Goal: Task Accomplishment & Management: Use online tool/utility

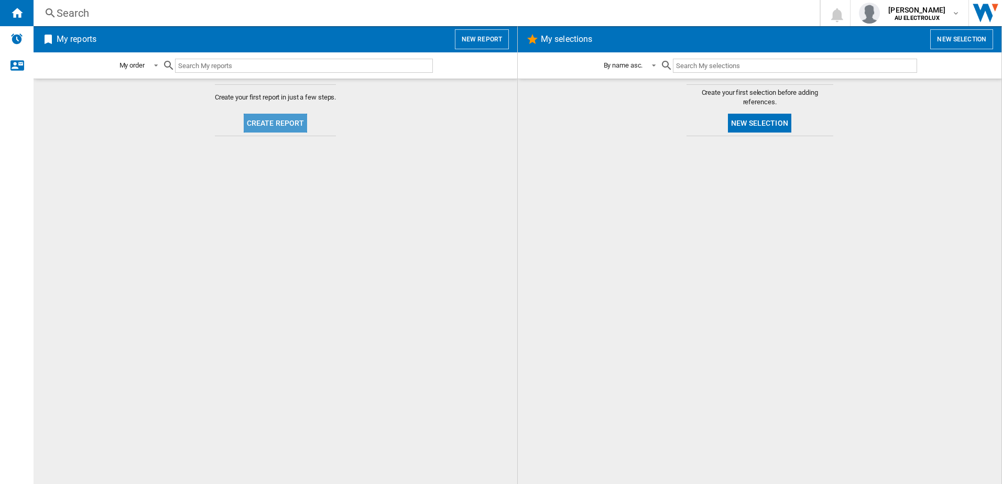
click at [286, 119] on button "Create report" at bounding box center [276, 123] width 64 height 19
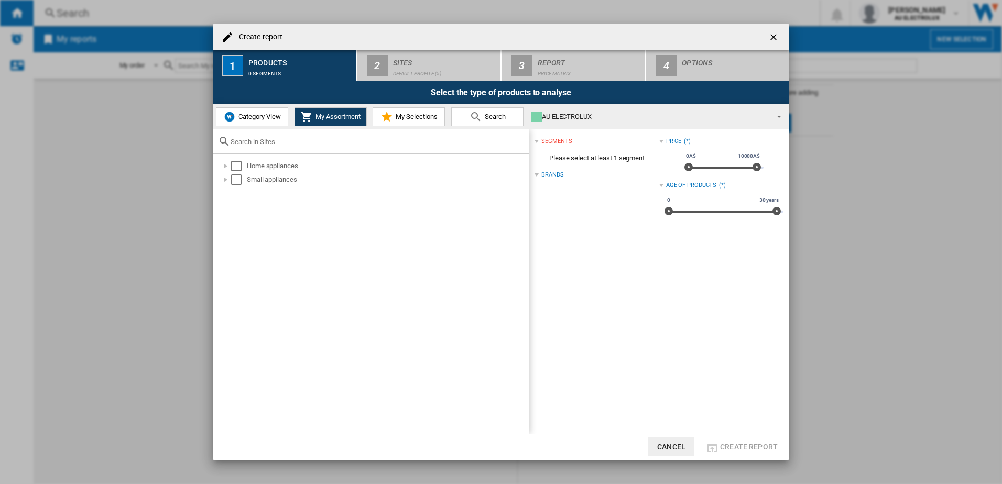
click at [273, 122] on button "Category View" at bounding box center [252, 116] width 72 height 19
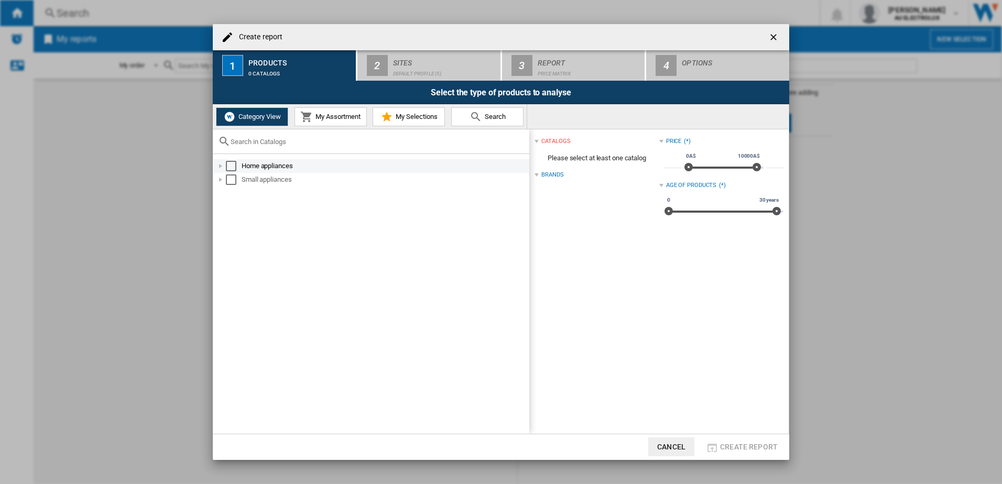
click at [234, 165] on div "Select" at bounding box center [231, 166] width 10 height 10
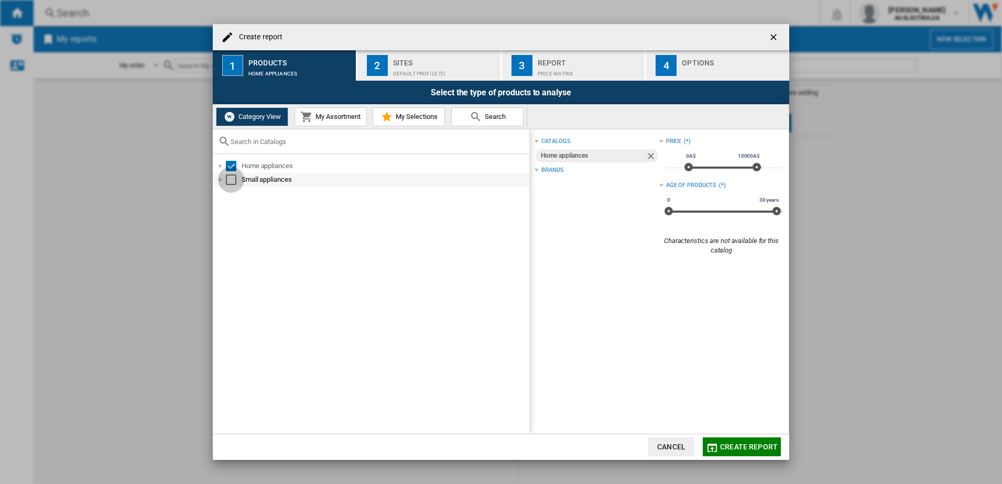
click at [233, 181] on div "Select" at bounding box center [231, 180] width 10 height 10
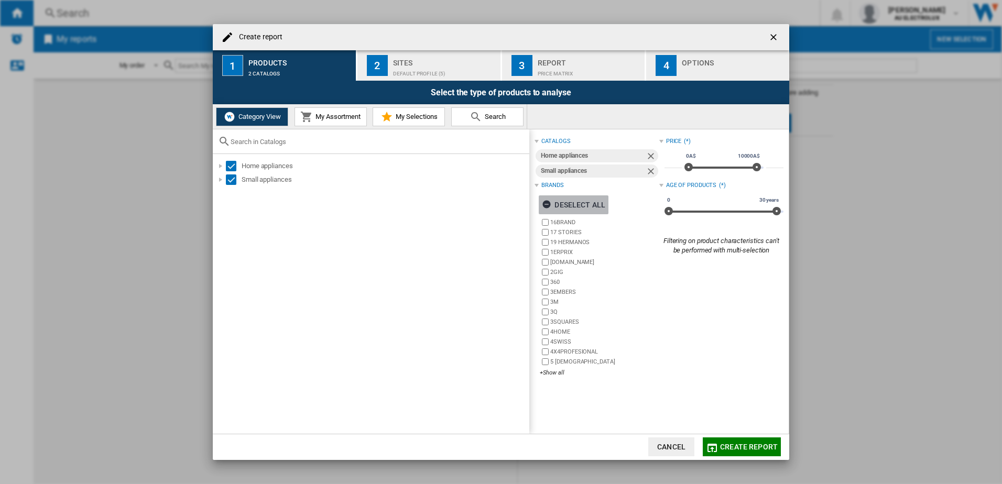
click at [548, 202] on ng-md-icon "button" at bounding box center [548, 206] width 13 height 13
click at [551, 368] on div "16BRAND 17 STORIES 19 HERMANOS 1ERPRIX [DOMAIN_NAME] 2GIG 360 3EMBERS 3M 3Q 3SQ…" at bounding box center [599, 297] width 119 height 161
click at [551, 374] on div "+Show all" at bounding box center [599, 373] width 119 height 8
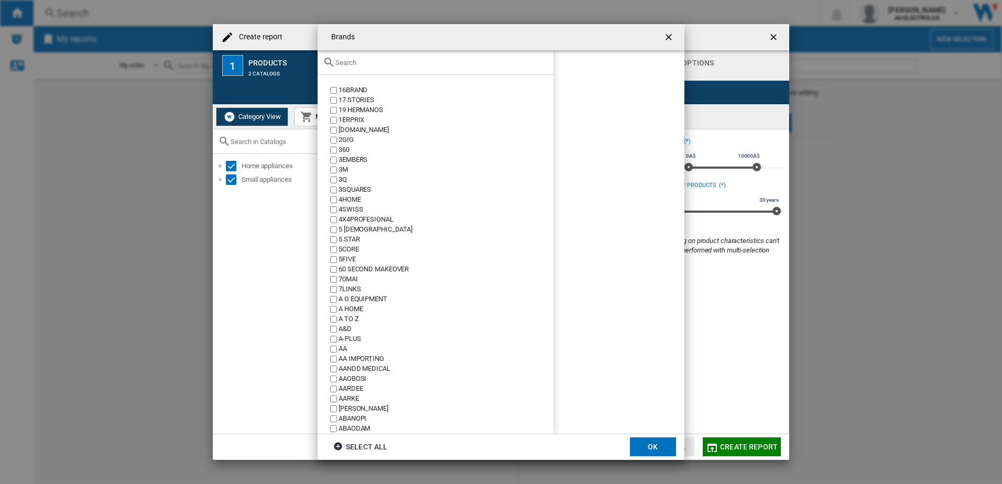
click at [365, 66] on input "text" at bounding box center [441, 63] width 213 height 8
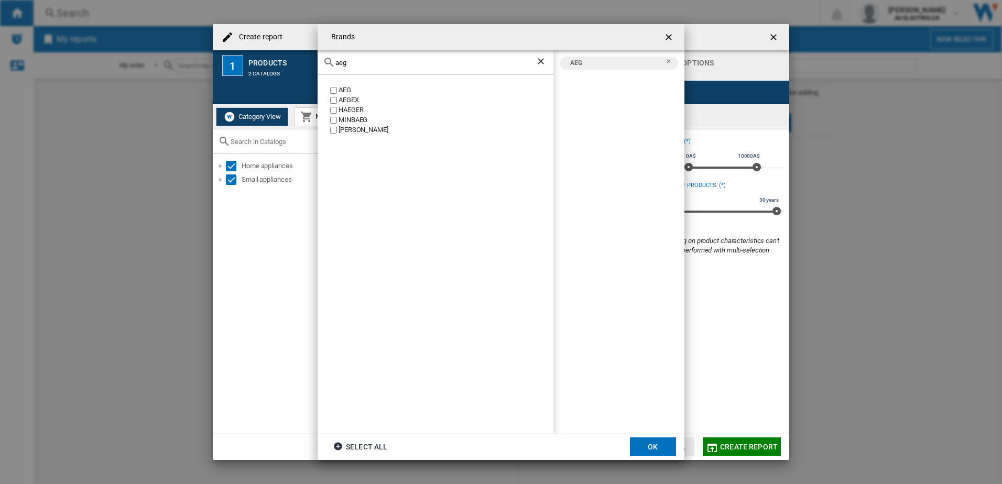
drag, startPoint x: 353, startPoint y: 68, endPoint x: 325, endPoint y: 59, distance: 29.8
click at [323, 58] on div "aeg" at bounding box center [436, 62] width 236 height 25
drag, startPoint x: 356, startPoint y: 64, endPoint x: 291, endPoint y: 60, distance: 65.1
click at [291, 59] on div "Brands aeg AEG AEGEX [PERSON_NAME] [GEOGRAPHIC_DATA] [PERSON_NAME] AEG Select a…" at bounding box center [501, 242] width 1002 height 484
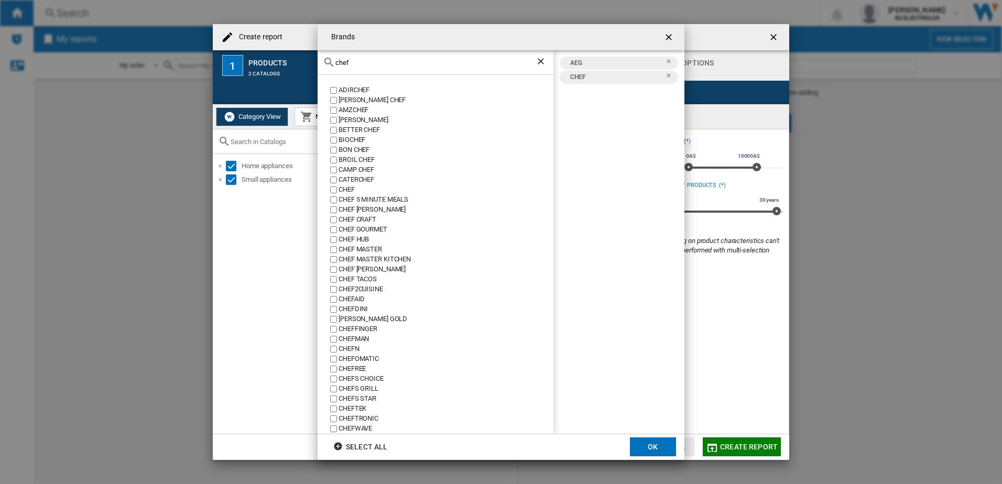
drag, startPoint x: 367, startPoint y: 61, endPoint x: 272, endPoint y: 60, distance: 94.9
click at [272, 60] on div "Brands chef ADIRCHEF [PERSON_NAME] CHEF AMZCHEF [PERSON_NAME] BETTER CHEF BIOCH…" at bounding box center [501, 242] width 1002 height 484
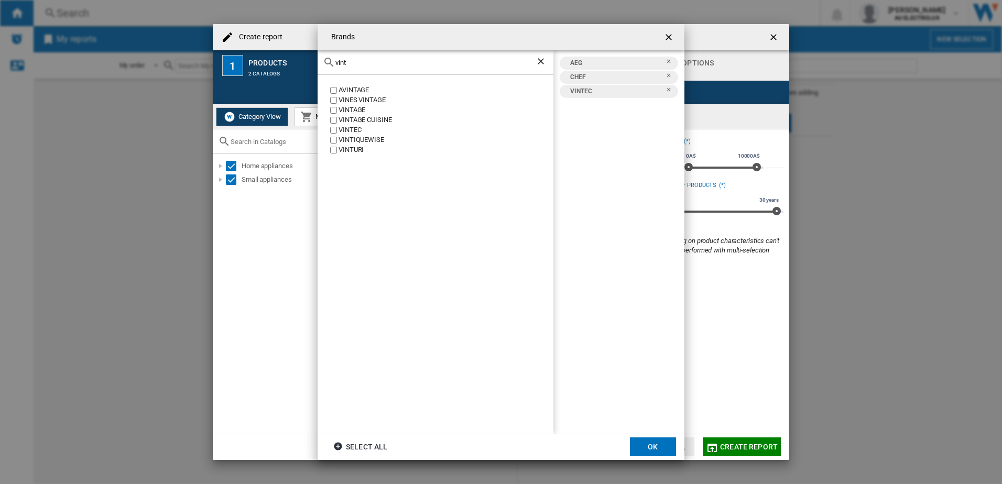
drag, startPoint x: 336, startPoint y: 59, endPoint x: 245, endPoint y: 47, distance: 92.5
click at [245, 47] on div "Brands vint AVINTAGE VINES VINTAGE VINTAGE VINTAGE CUISINE VINTEC VINTIQUEWISE …" at bounding box center [501, 242] width 1002 height 484
drag, startPoint x: 343, startPoint y: 58, endPoint x: 317, endPoint y: 60, distance: 26.3
click at [307, 59] on div "Brands electrol ELECTROLINE ELECTROLUX AEG CHEF ELECTROLUX VINTEC Select all OK" at bounding box center [501, 242] width 1002 height 484
drag, startPoint x: 377, startPoint y: 61, endPoint x: 215, endPoint y: 59, distance: 162.5
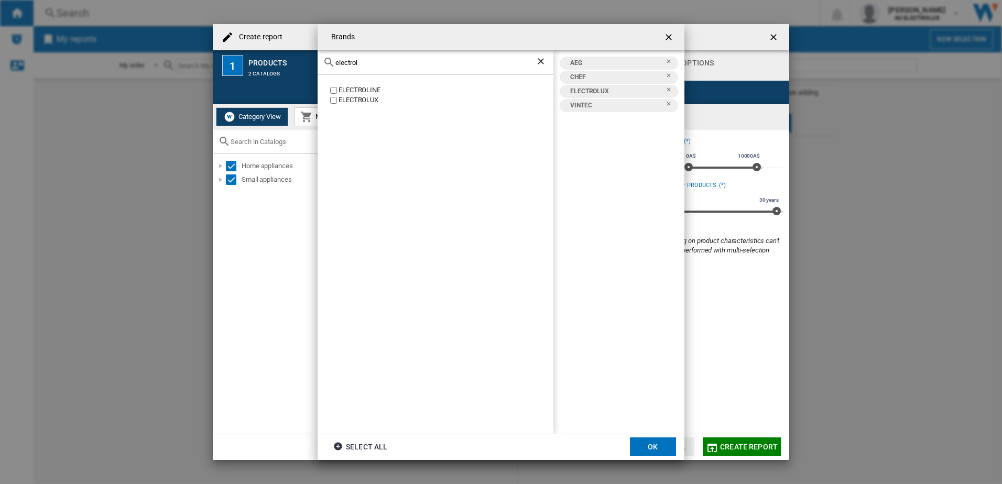
click at [215, 59] on div "Brands electrol ELECTROLINE ELECTROLUX AEG CHEF ELECTROLUX VINTEC Select all OK" at bounding box center [501, 242] width 1002 height 484
drag, startPoint x: 378, startPoint y: 59, endPoint x: 279, endPoint y: 56, distance: 98.6
click at [279, 56] on div "Brands [GEOGRAPHIC_DATA] [GEOGRAPHIC_DATA] [GEOGRAPHIC_DATA] AEG CHEF ELECTROLU…" at bounding box center [501, 242] width 1002 height 484
drag, startPoint x: 368, startPoint y: 63, endPoint x: 261, endPoint y: 61, distance: 107.4
click at [261, 61] on div "Brands [PERSON_NAME] KELVINATOR AEG CHEF ELECTROLUX KELVINATOR VINTEC [GEOGRAPH…" at bounding box center [501, 242] width 1002 height 484
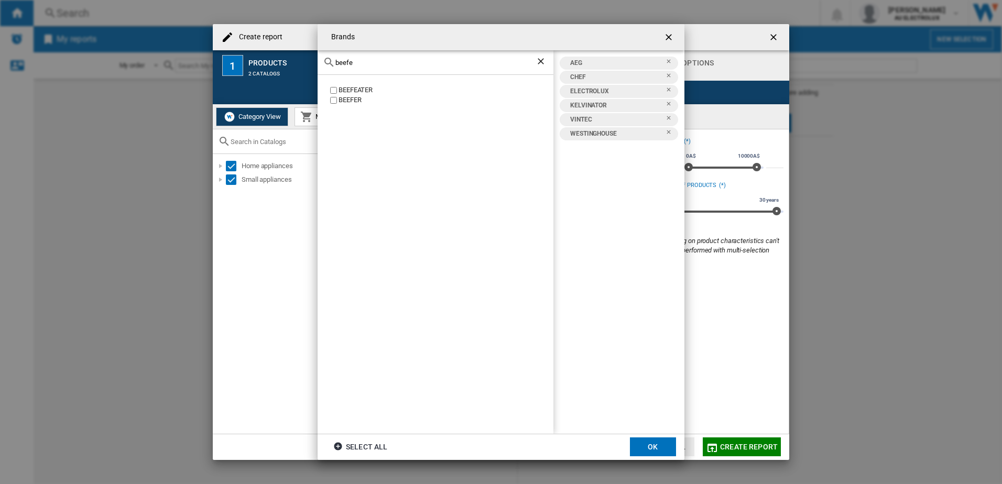
type input "beefe"
drag, startPoint x: 650, startPoint y: 440, endPoint x: 354, endPoint y: 301, distance: 327.7
click at [650, 440] on button "OK" at bounding box center [653, 447] width 46 height 19
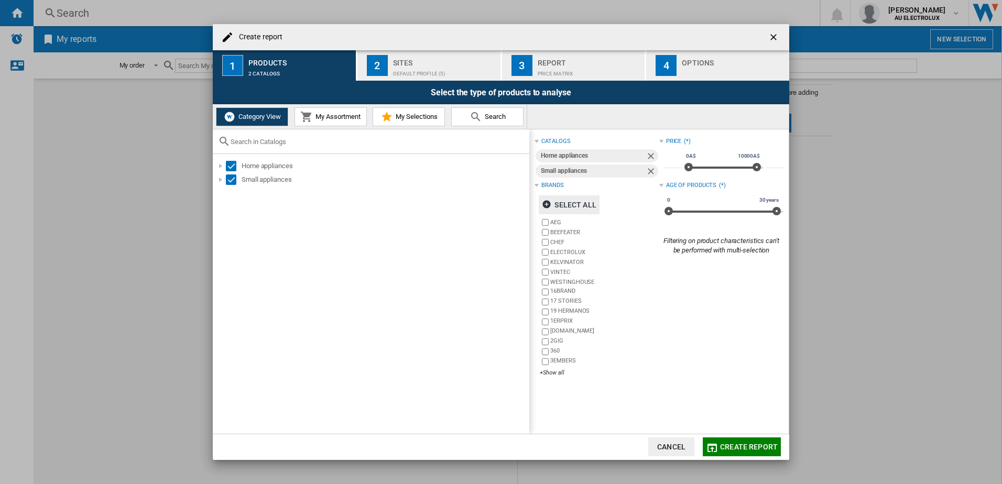
click at [407, 68] on div "Default profile (5)" at bounding box center [444, 71] width 103 height 11
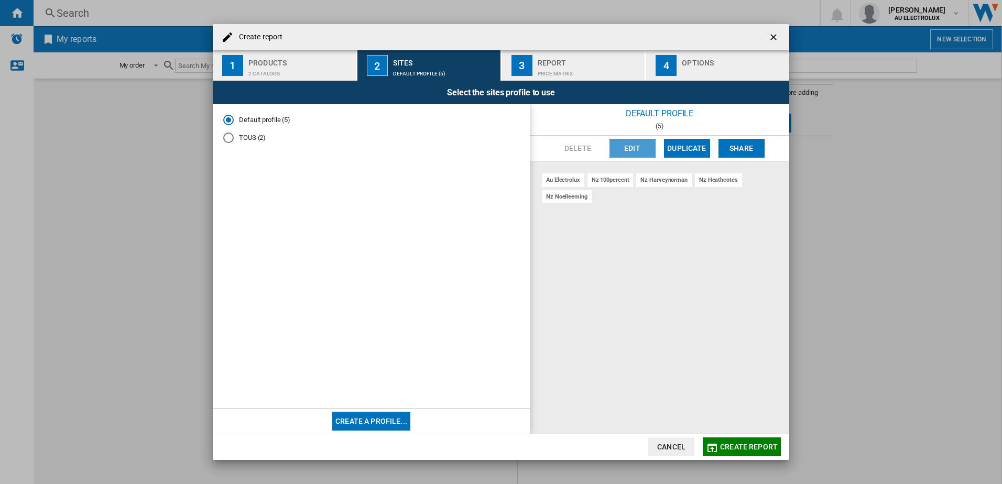
click at [636, 150] on button "Edit" at bounding box center [632, 148] width 46 height 19
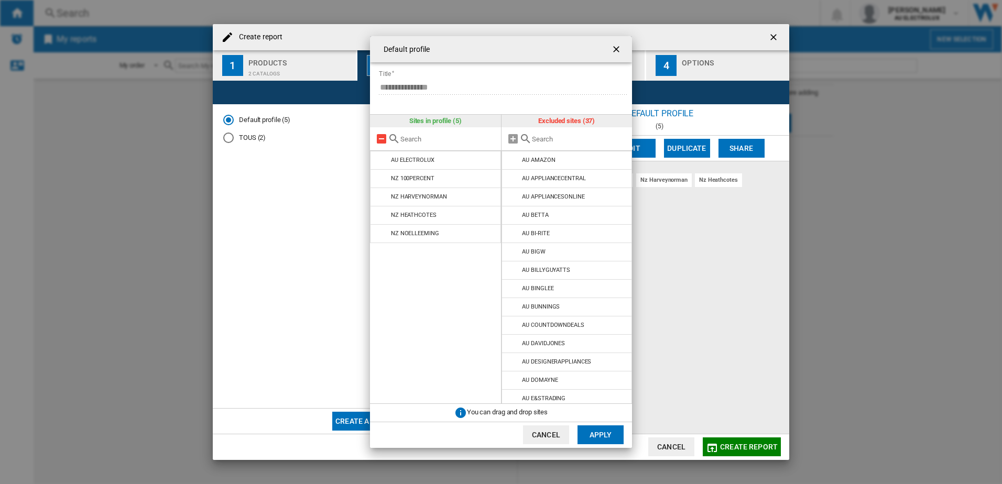
click at [379, 140] on md-icon at bounding box center [381, 139] width 13 height 13
click at [541, 214] on div "AU BETTA" at bounding box center [535, 215] width 26 height 7
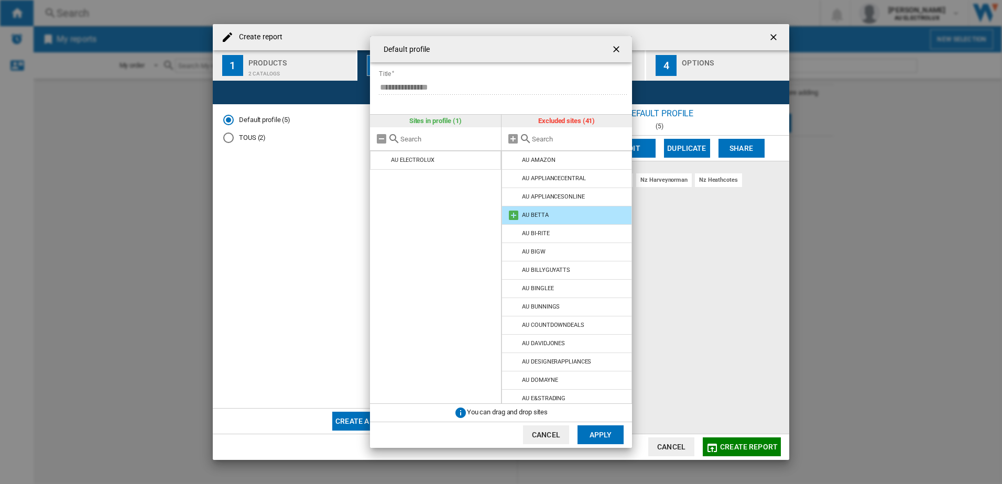
click at [514, 214] on md-icon at bounding box center [513, 215] width 13 height 13
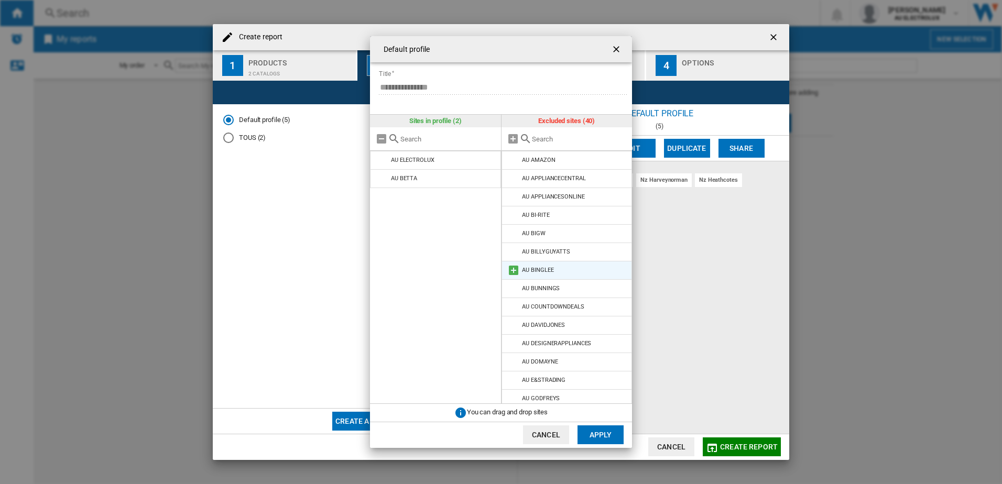
click at [514, 269] on md-icon at bounding box center [513, 270] width 13 height 13
click at [514, 362] on md-icon at bounding box center [513, 362] width 13 height 13
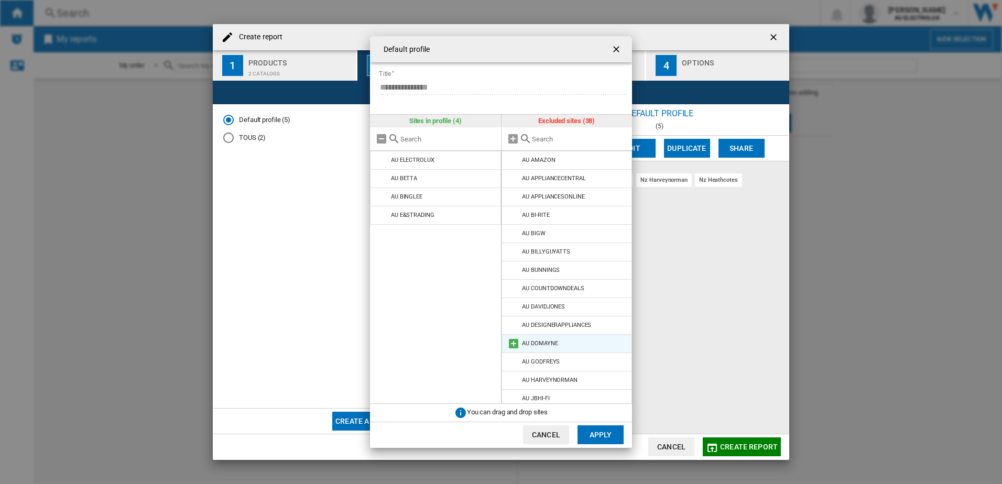
scroll to position [52, 0]
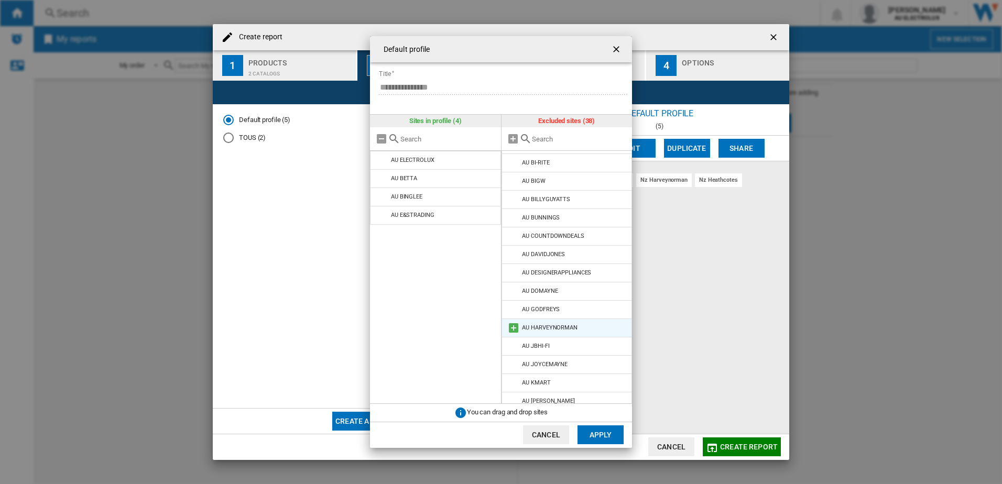
click at [514, 328] on md-icon at bounding box center [513, 328] width 13 height 13
click at [516, 328] on md-icon at bounding box center [513, 328] width 13 height 13
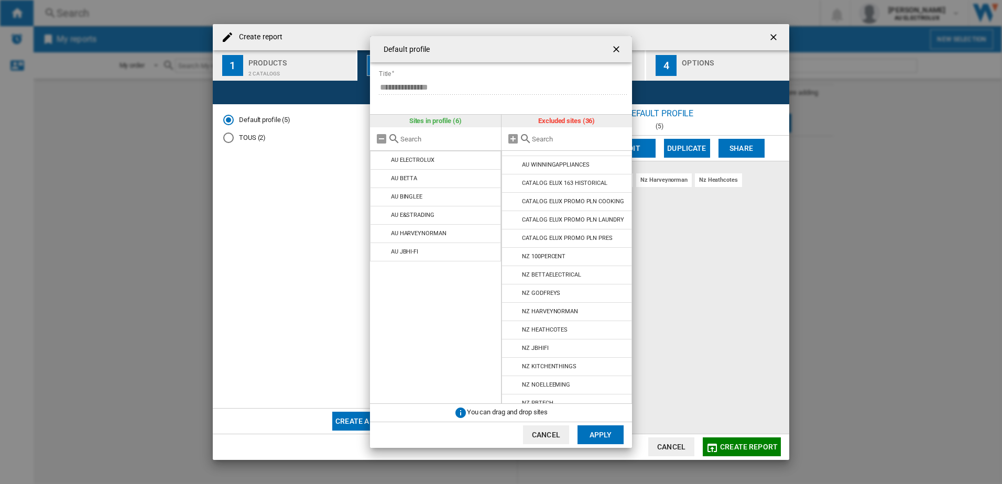
scroll to position [222, 0]
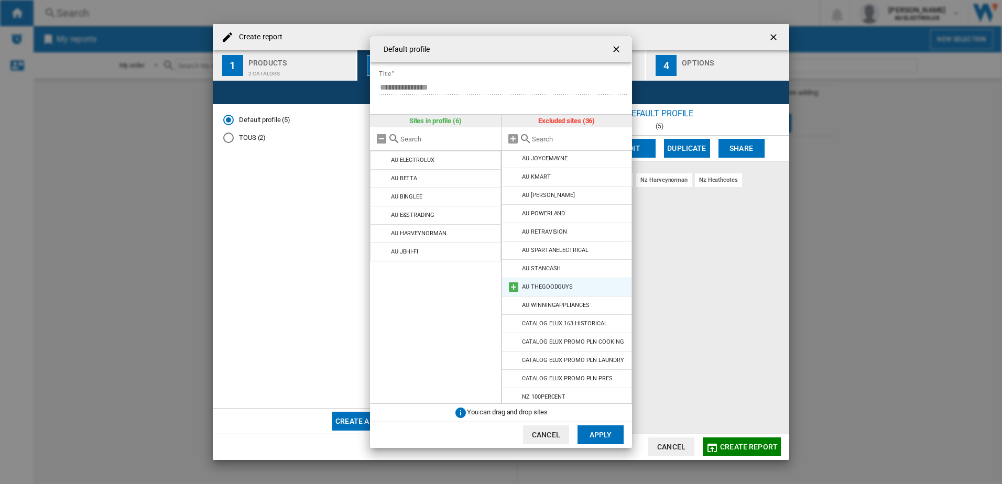
click at [515, 287] on md-icon at bounding box center [513, 287] width 13 height 13
click at [607, 435] on button "Apply" at bounding box center [600, 435] width 46 height 19
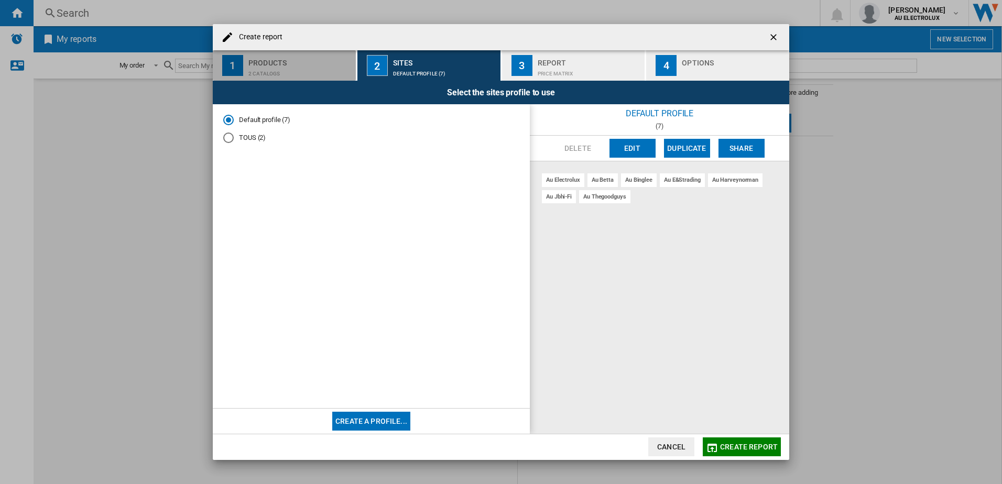
click at [296, 69] on div "2 catalogs" at bounding box center [299, 71] width 103 height 11
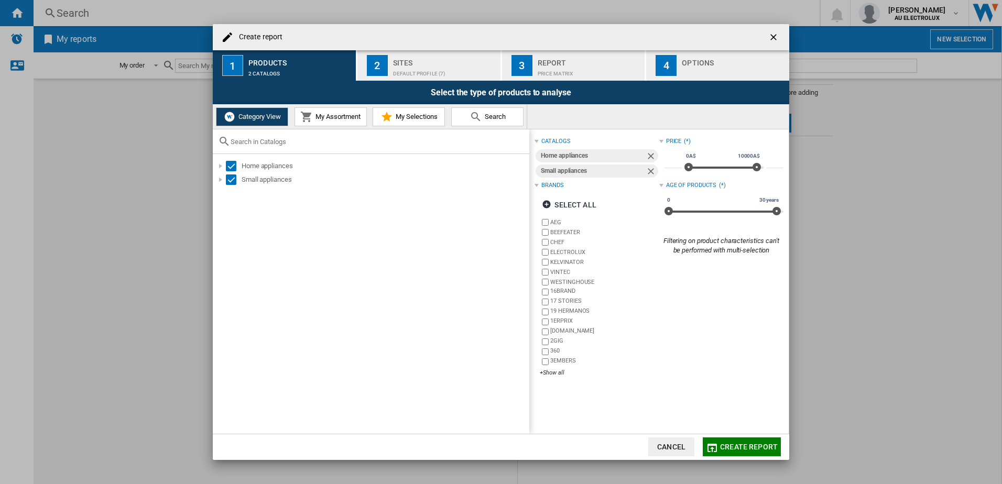
click at [399, 70] on div "Default profile (7)" at bounding box center [444, 71] width 103 height 11
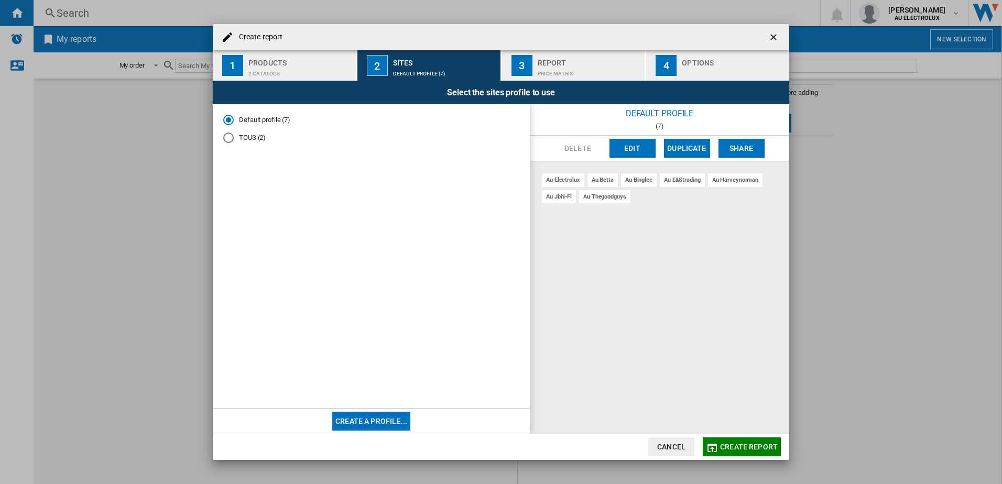
click at [556, 64] on div "Report" at bounding box center [589, 59] width 103 height 11
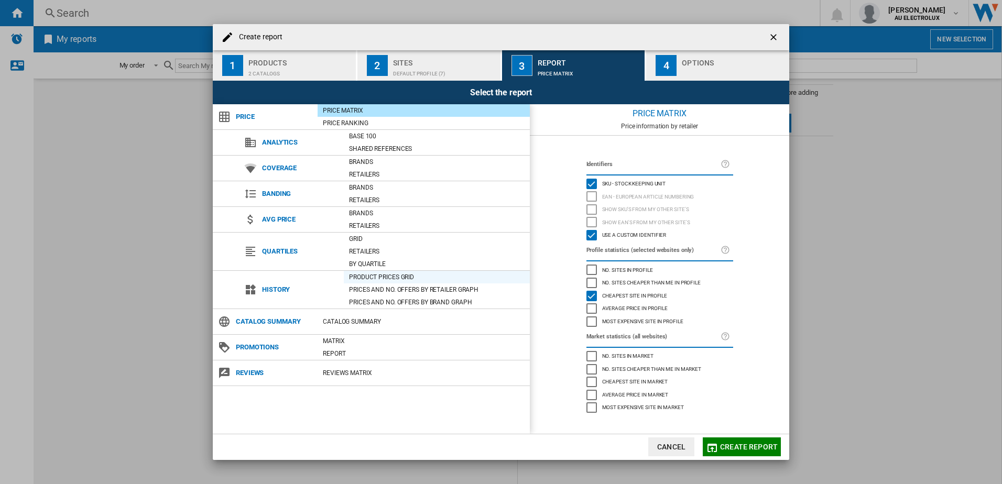
click at [395, 279] on div "Product prices grid" at bounding box center [437, 277] width 186 height 10
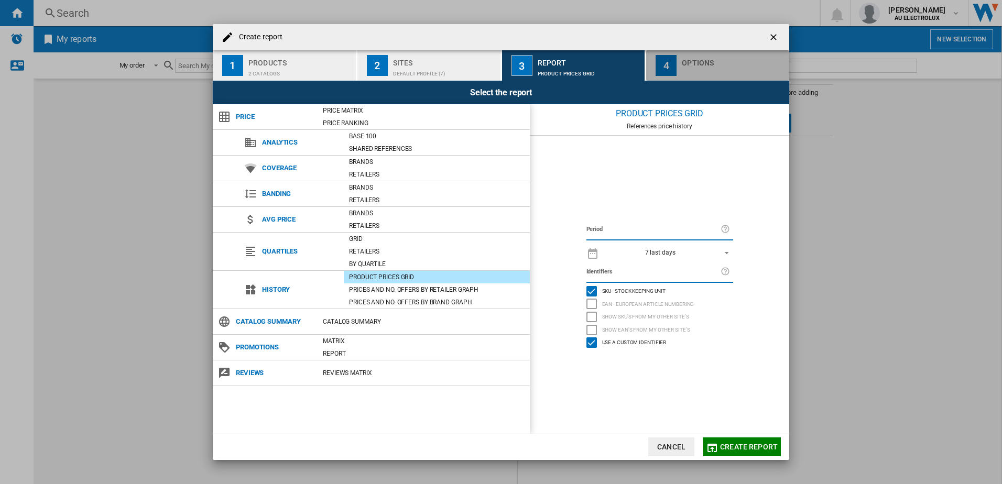
click at [705, 64] on div "Options" at bounding box center [733, 59] width 103 height 11
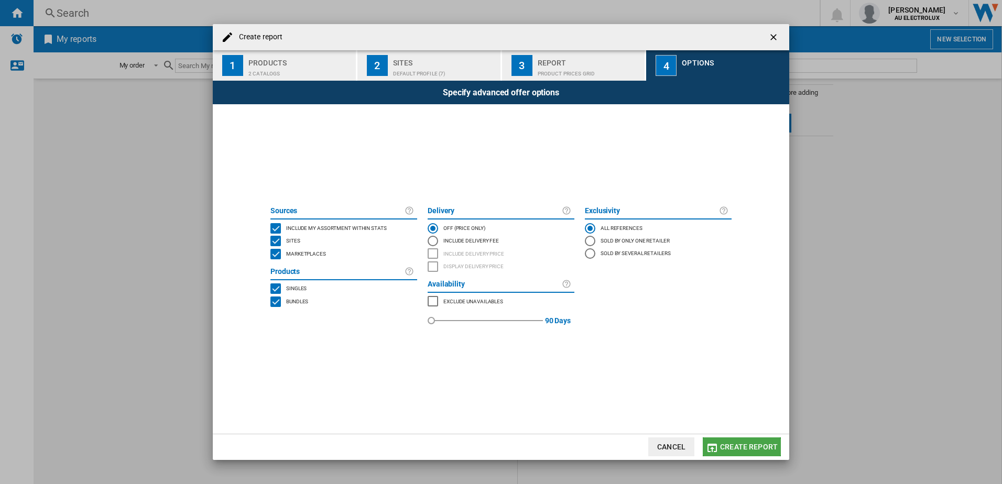
click at [738, 449] on span "Create report" at bounding box center [749, 447] width 58 height 8
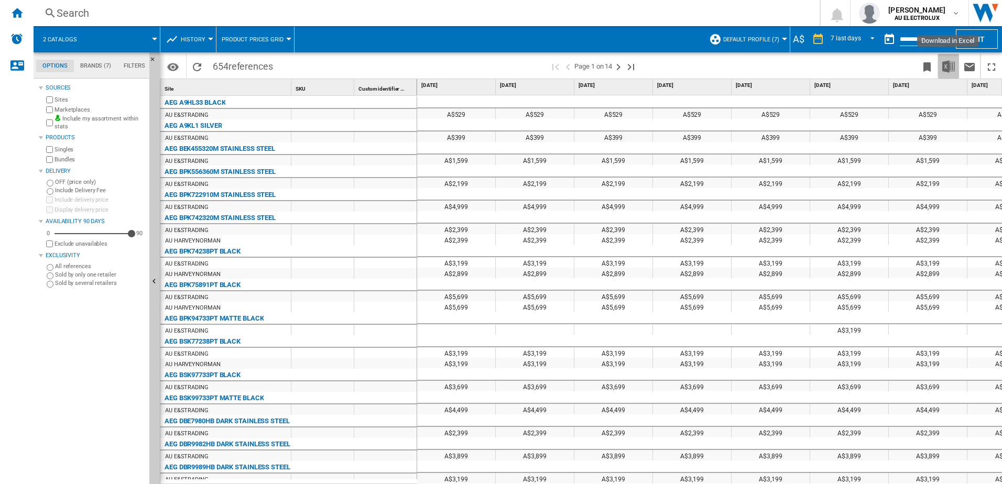
click at [944, 69] on img "Download in Excel" at bounding box center [948, 66] width 13 height 13
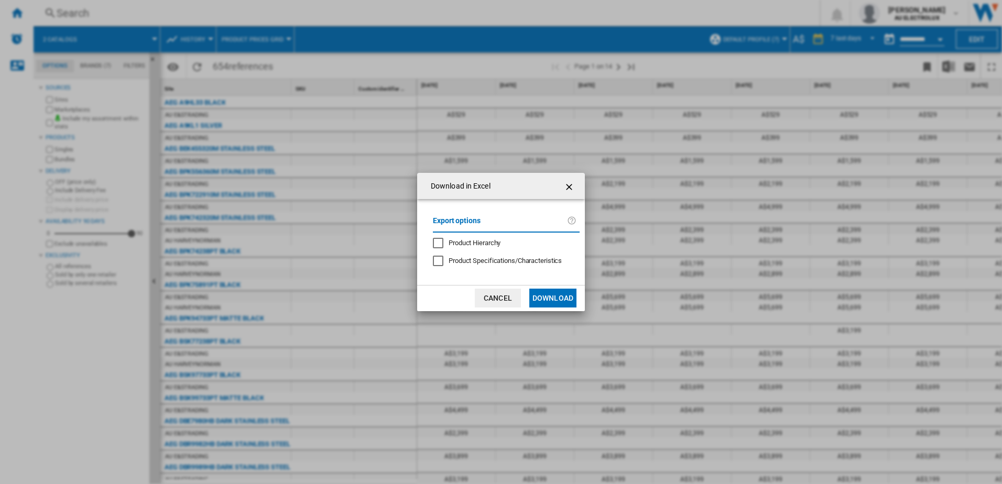
click at [545, 303] on button "Download" at bounding box center [552, 298] width 47 height 19
